Goal: Navigation & Orientation: Find specific page/section

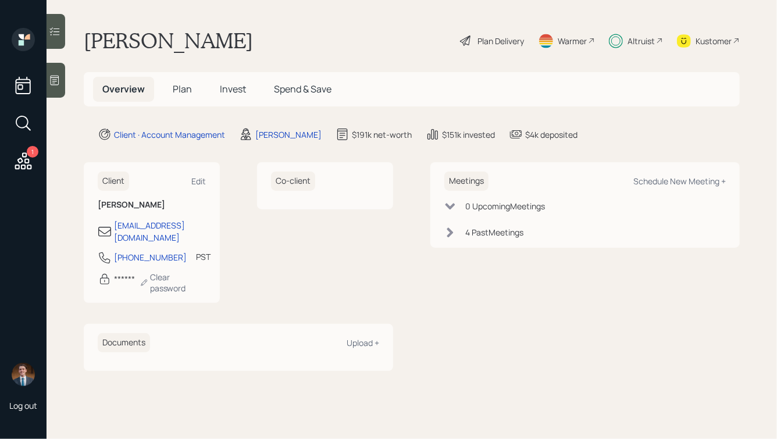
click at [231, 88] on span "Invest" at bounding box center [233, 89] width 26 height 13
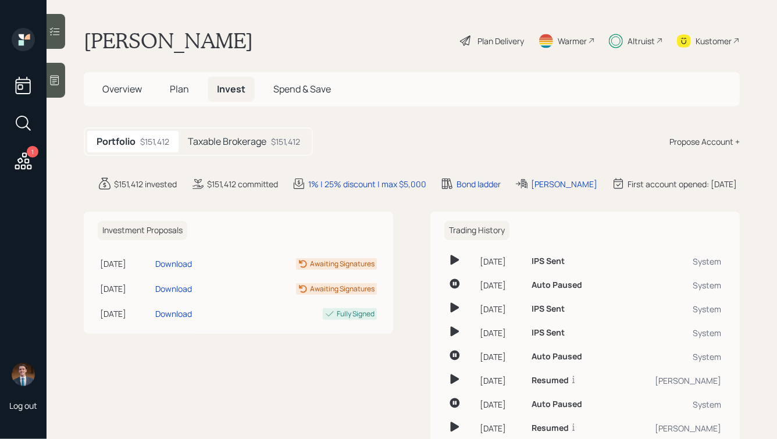
click at [288, 88] on span "Spend & Save" at bounding box center [302, 89] width 58 height 13
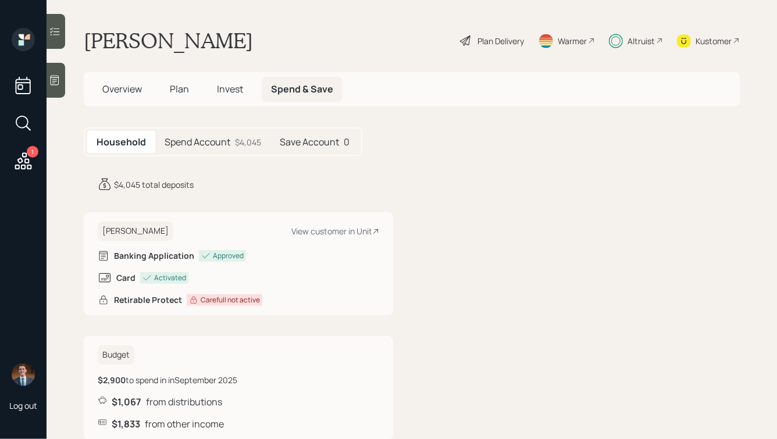
click at [235, 141] on div "$4,045" at bounding box center [248, 142] width 26 height 12
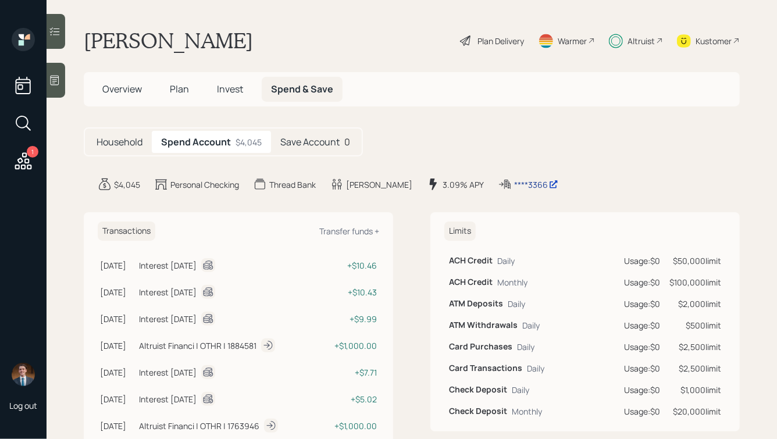
click at [514, 183] on div "****3366" at bounding box center [536, 184] width 44 height 12
